Goal: Task Accomplishment & Management: Use online tool/utility

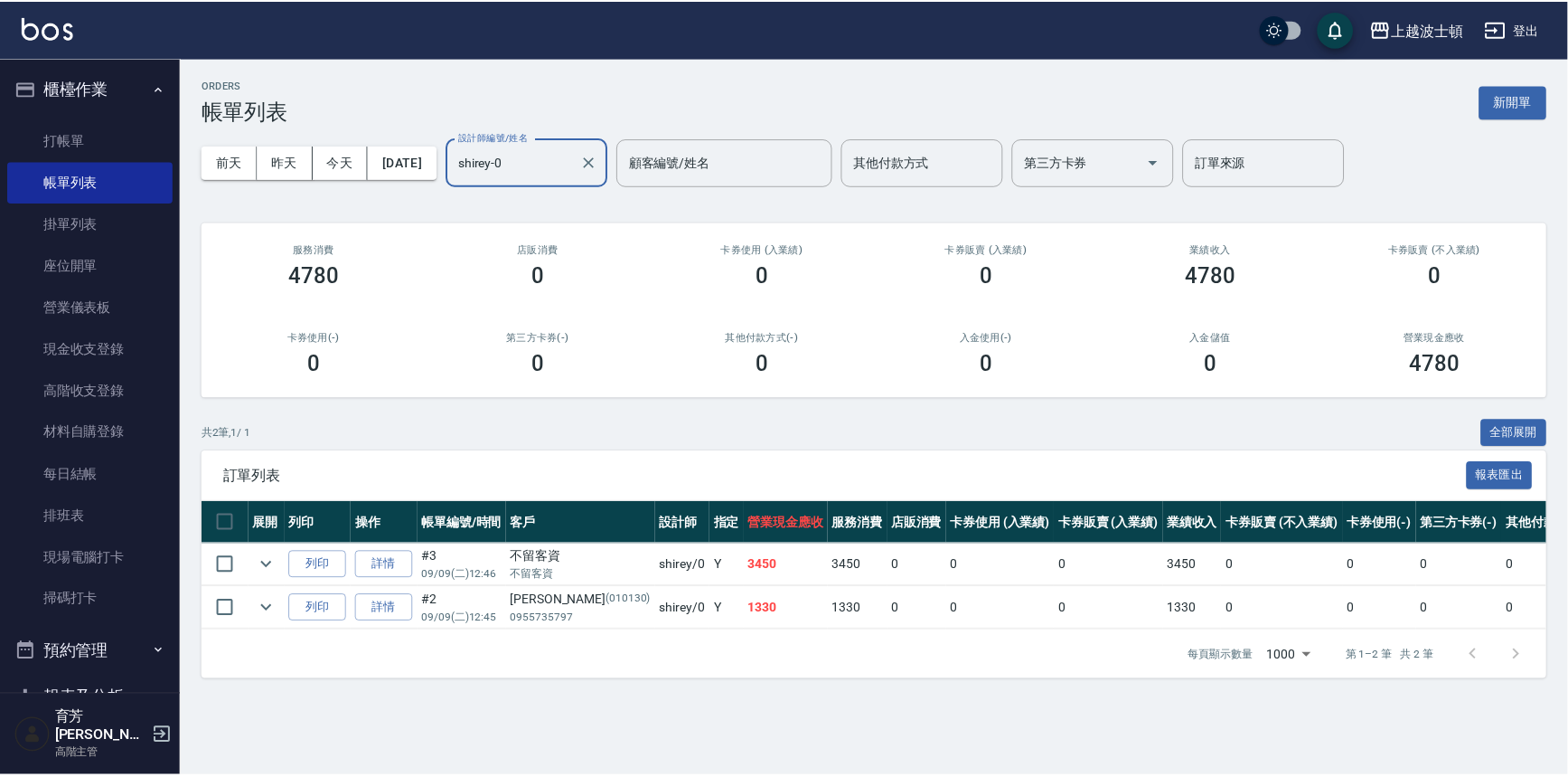
scroll to position [4, 0]
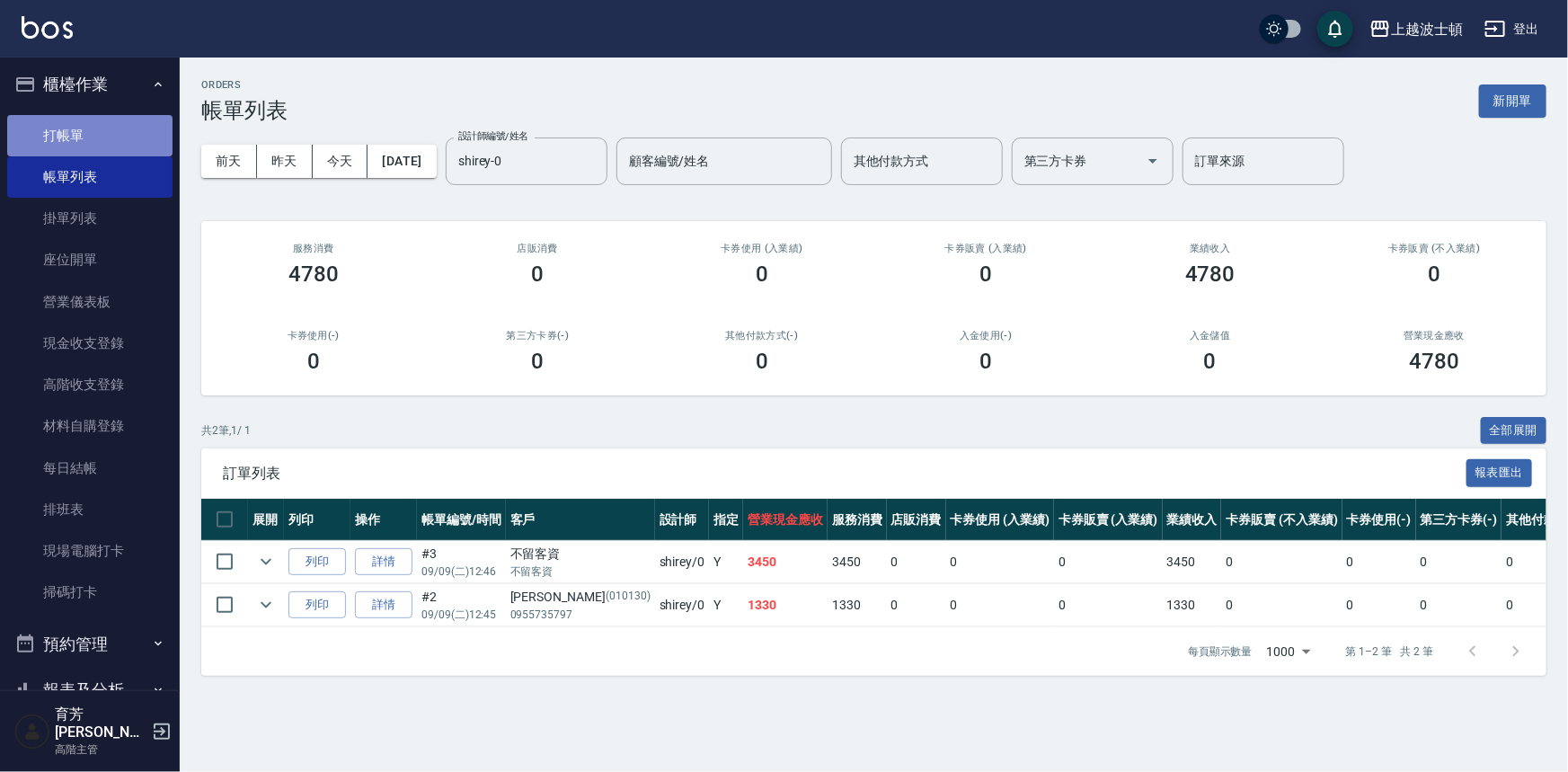
click at [94, 133] on link "打帳單" at bounding box center [89, 136] width 166 height 42
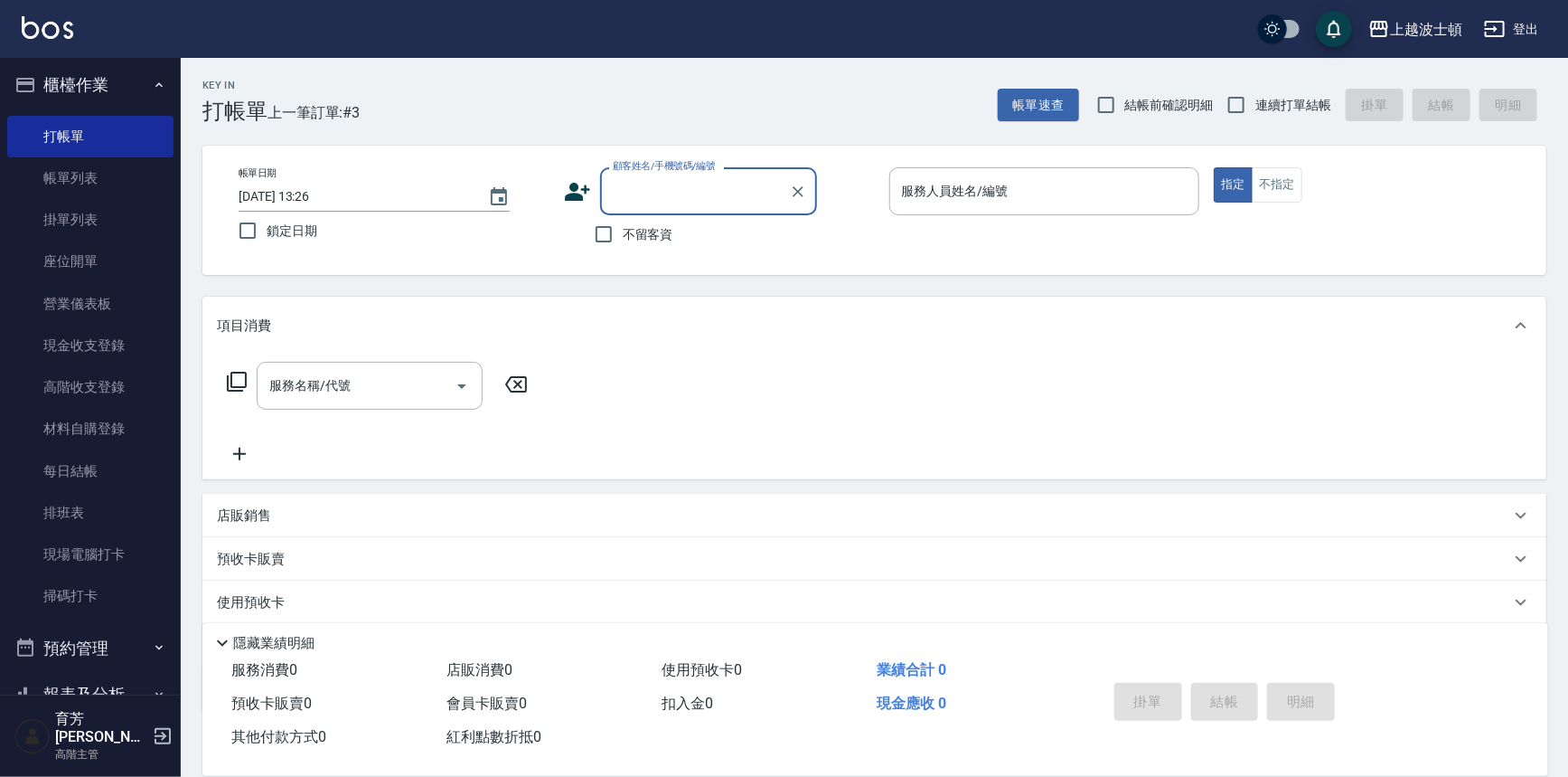
click at [655, 188] on input "顧客姓名/手機號碼/編號" at bounding box center [695, 191] width 173 height 31
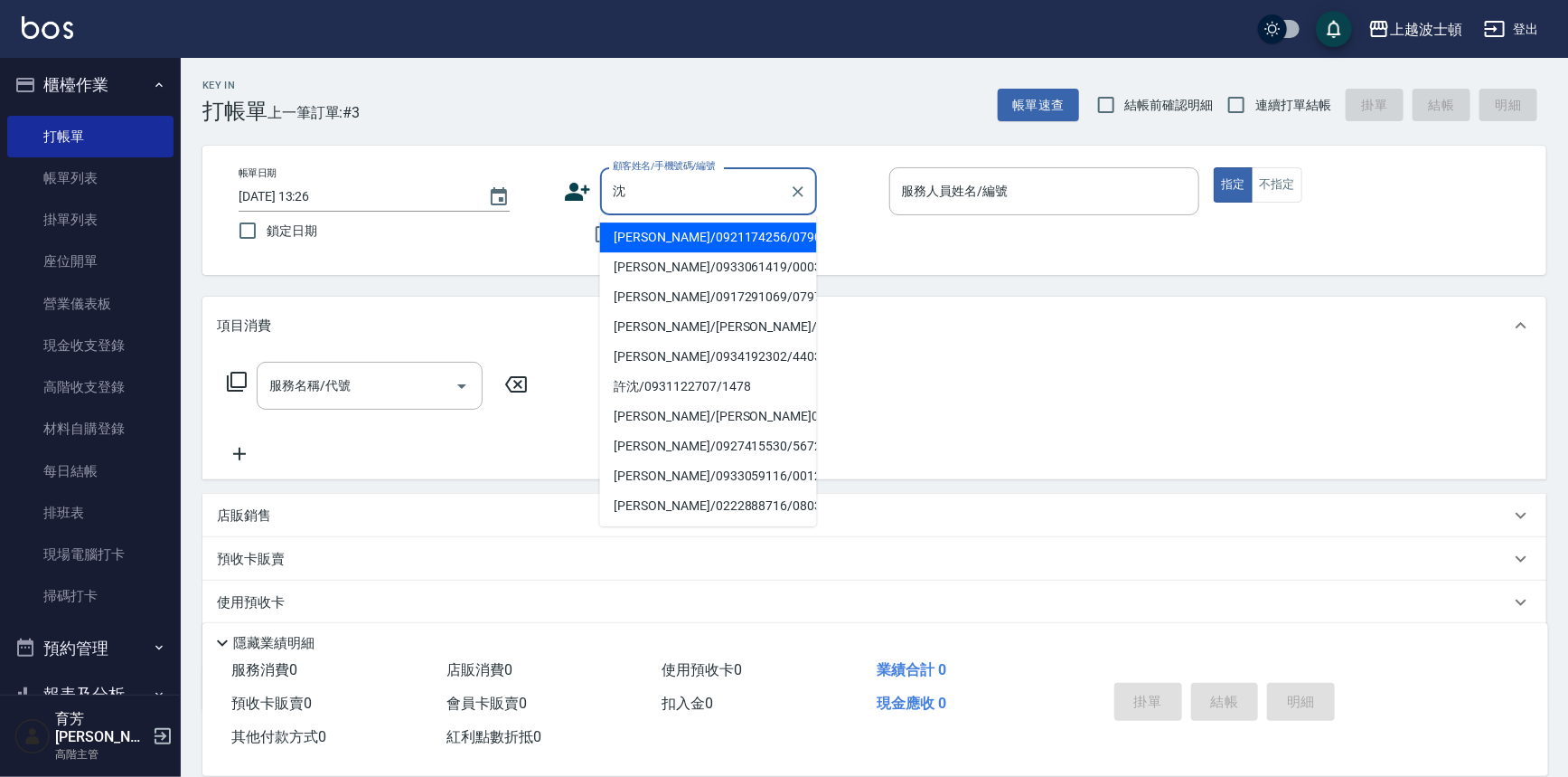
click at [658, 242] on li "[PERSON_NAME]/0921174256/079058" at bounding box center [708, 237] width 217 height 30
type input "[PERSON_NAME]/0921174256/079058"
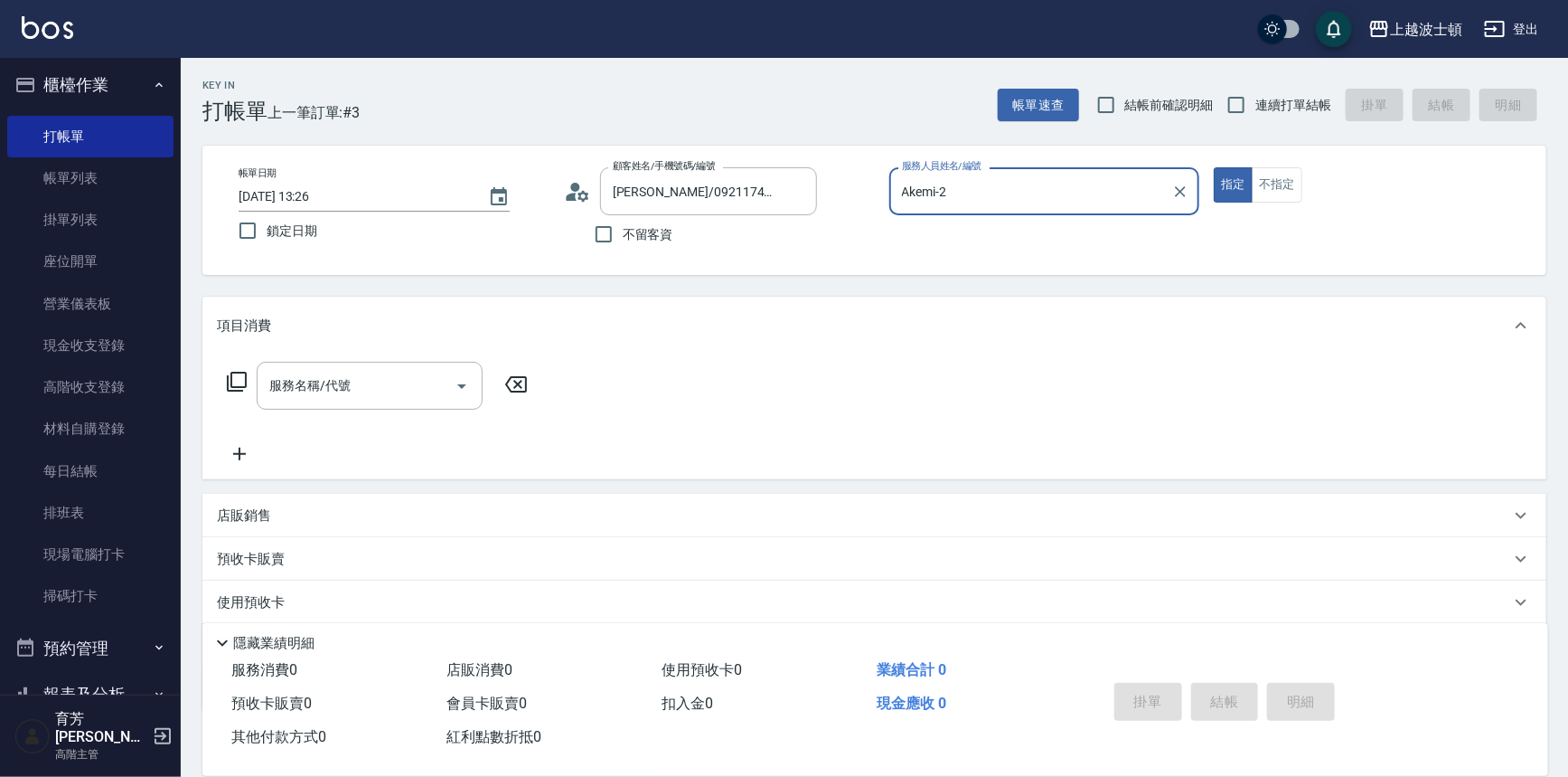
type input "Akemi-2"
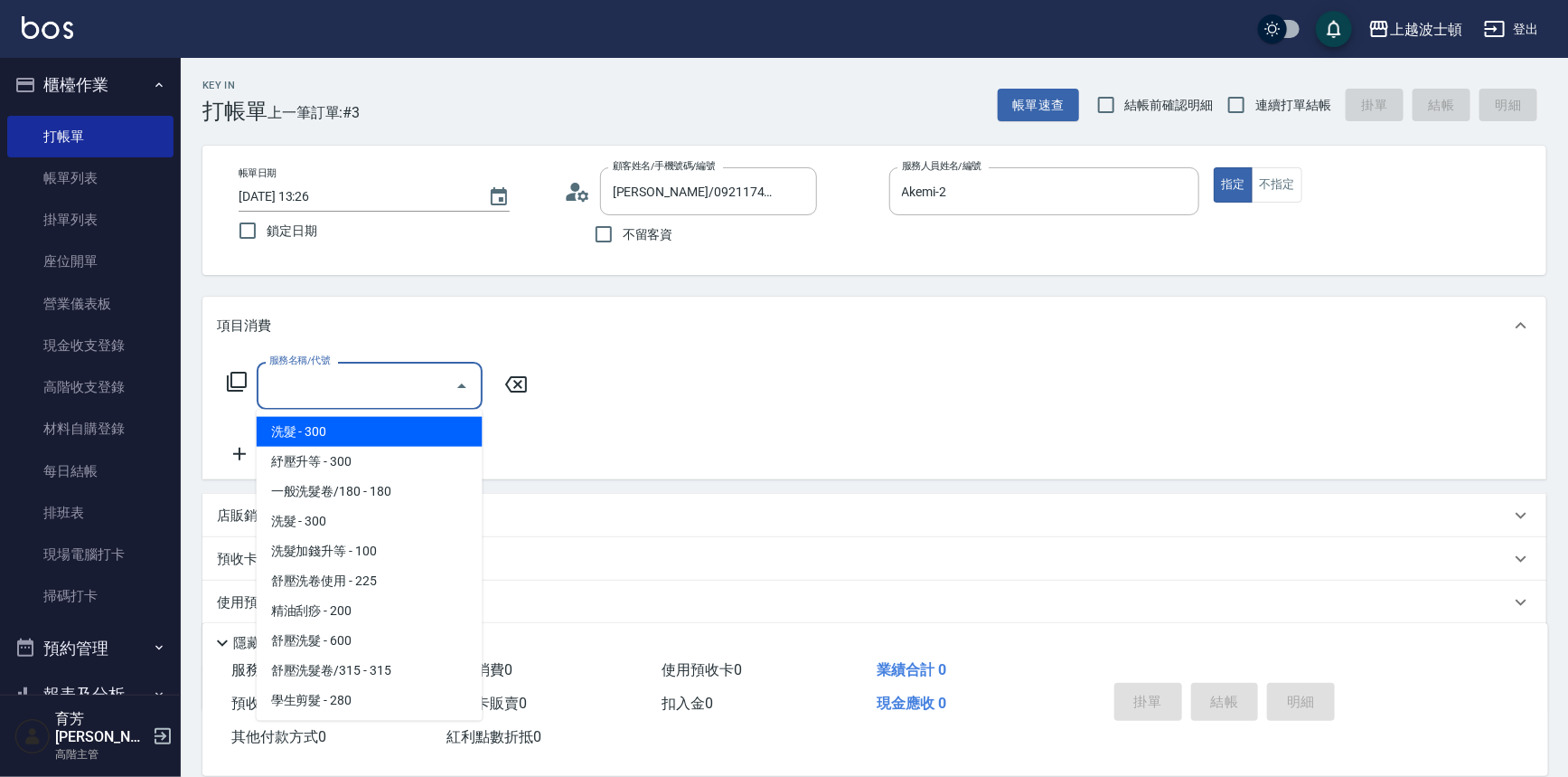
click at [315, 388] on input "服務名稱/代號" at bounding box center [356, 385] width 182 height 31
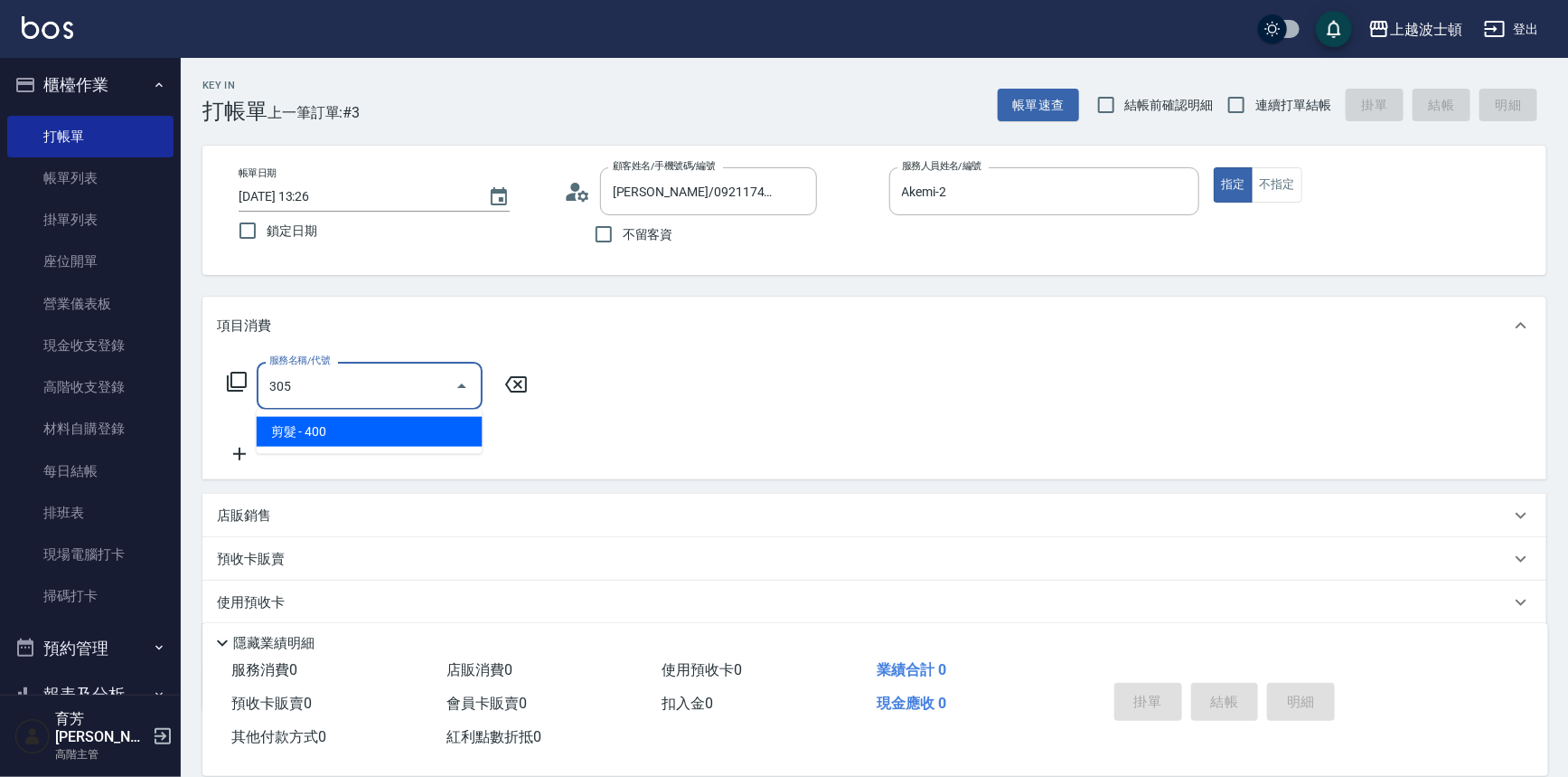
click at [395, 443] on span "剪髮 - 400" at bounding box center [369, 432] width 226 height 30
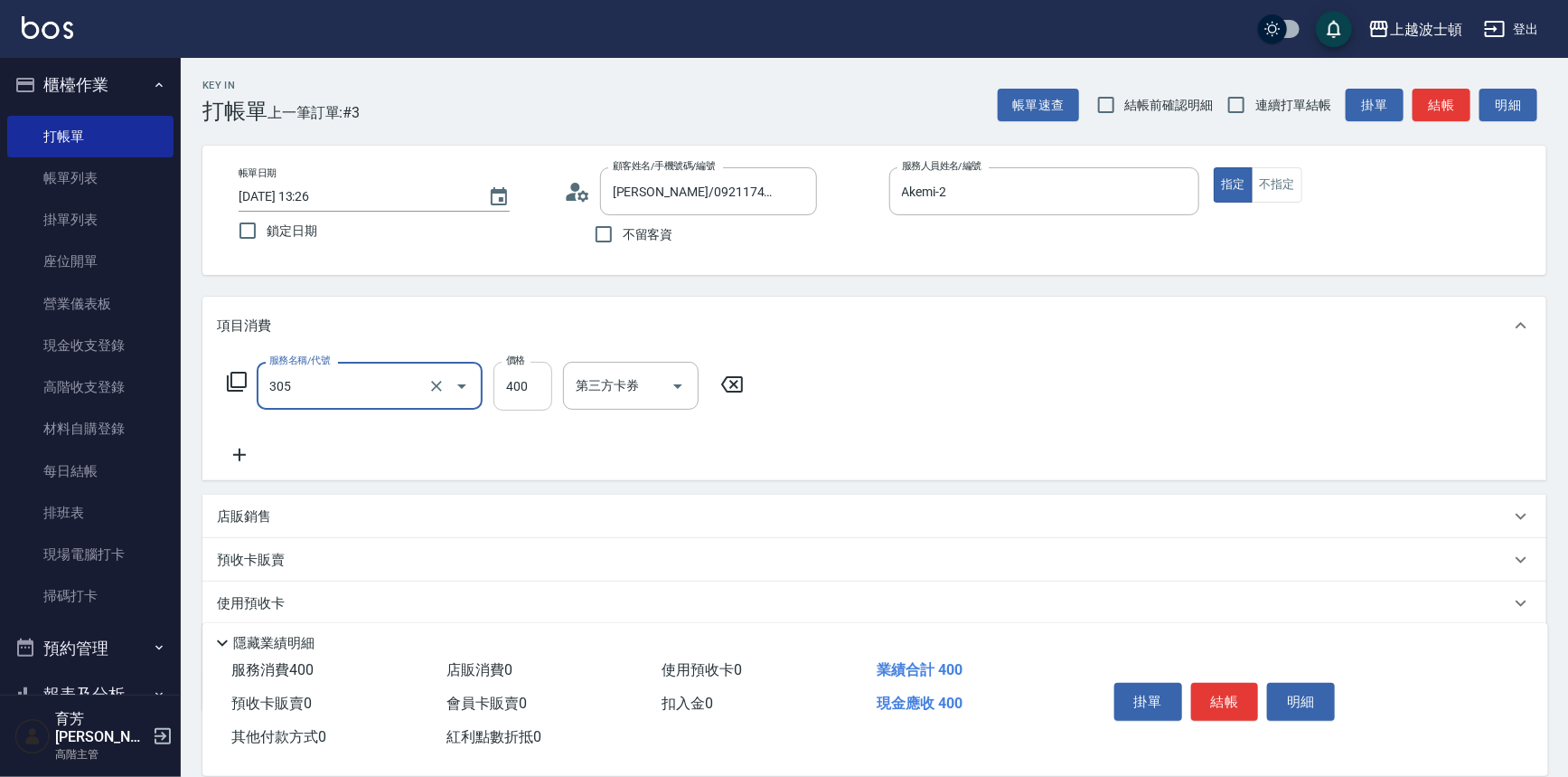
type input "剪髮(305)"
click at [499, 393] on input "400" at bounding box center [522, 386] width 58 height 49
type input "350"
click at [1256, 356] on div "服務名稱/代號 剪髮(305) 服務名稱/代號 價格 350 價格 第三方卡券 第三方卡券" at bounding box center [874, 417] width 1344 height 126
click at [1220, 692] on button "結帳" at bounding box center [1225, 701] width 68 height 38
